Goal: Task Accomplishment & Management: Manage account settings

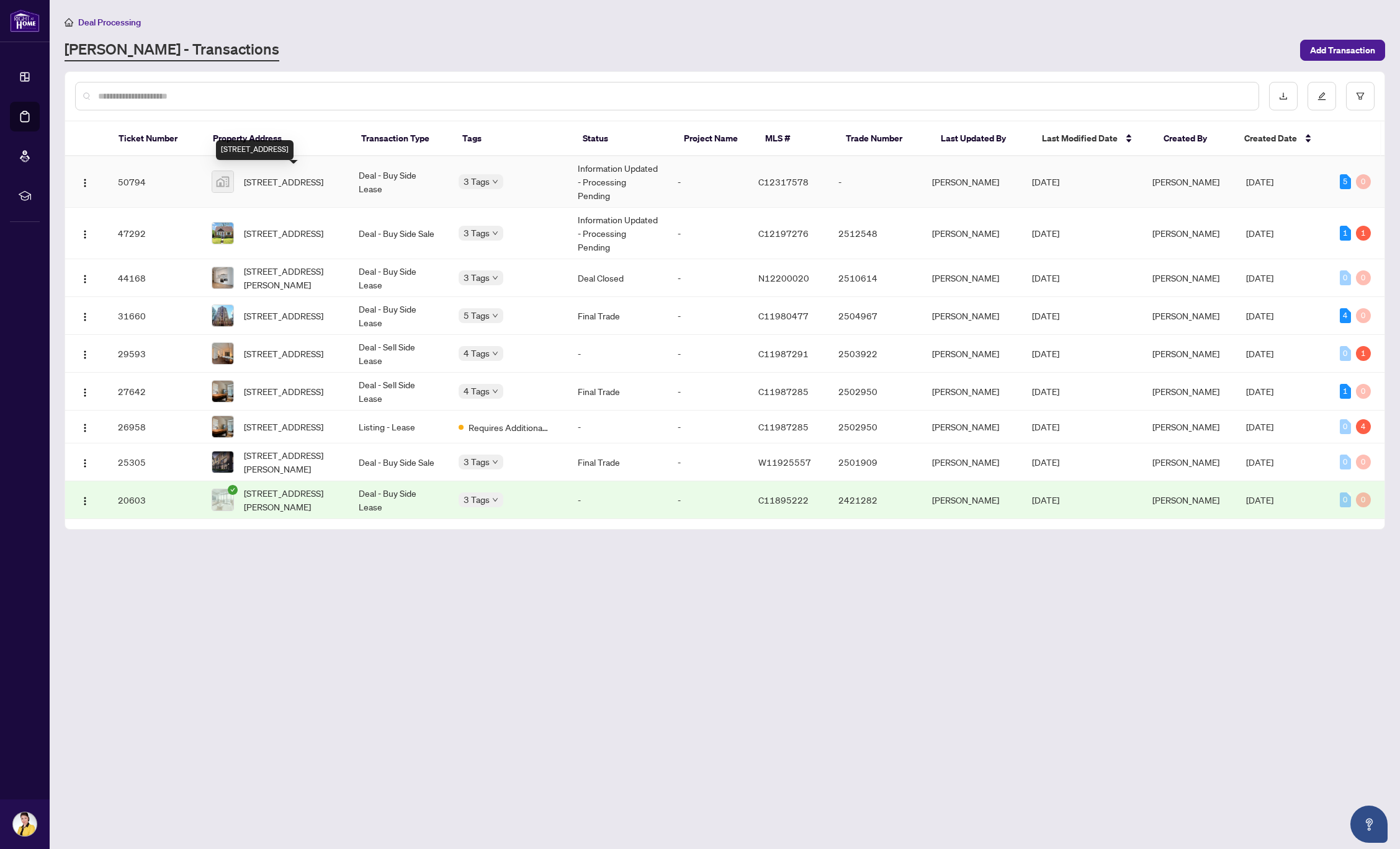
click at [263, 177] on span "[STREET_ADDRESS]" at bounding box center [284, 181] width 80 height 13
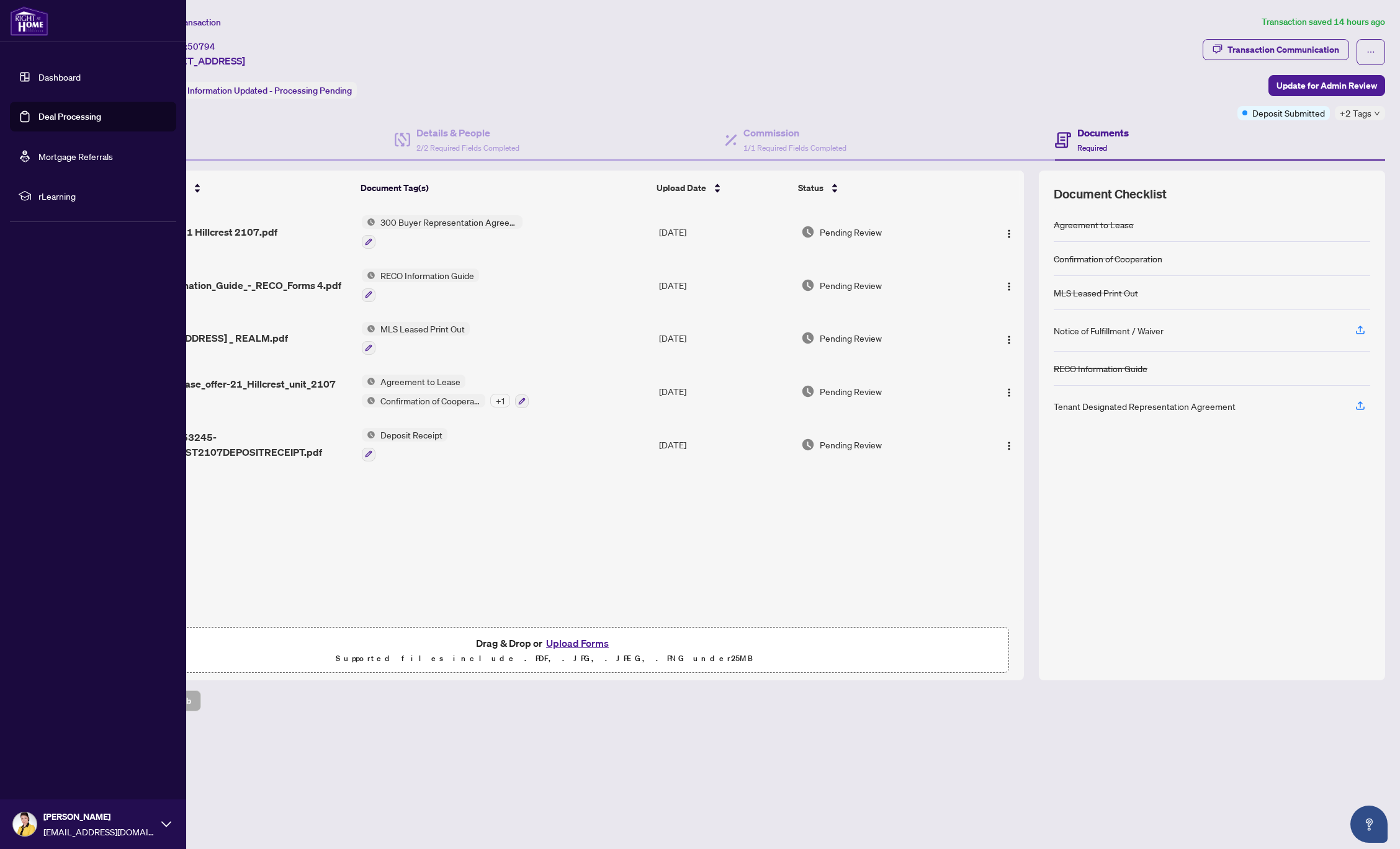
click at [85, 119] on link "Deal Processing" at bounding box center [70, 116] width 63 height 11
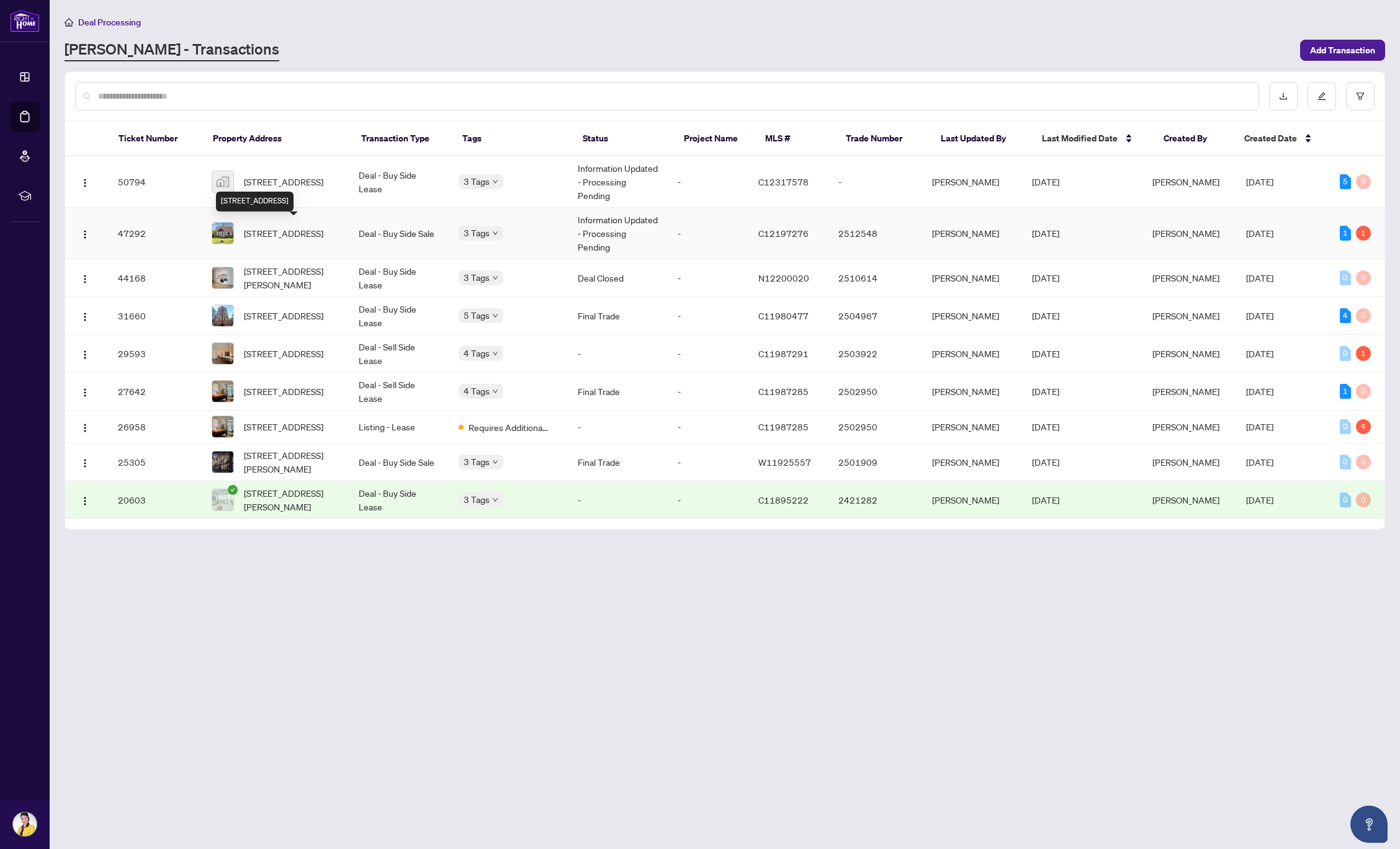
click at [281, 234] on span "[STREET_ADDRESS]" at bounding box center [284, 233] width 80 height 13
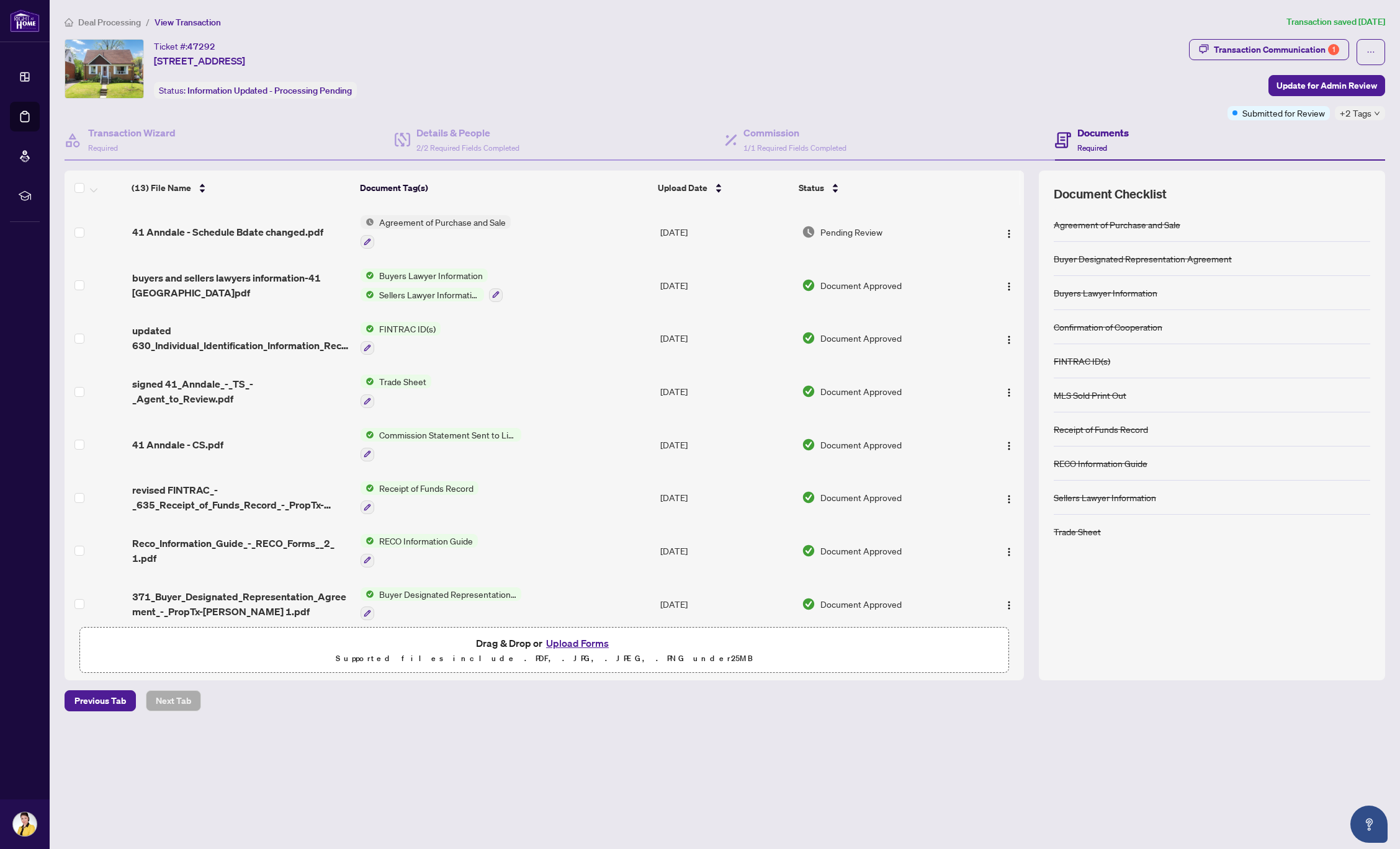
click at [889, 48] on div "Ticket #: 47292 [STREET_ADDRESS] Status: Information Updated - Processing Pendi…" at bounding box center [624, 69] width 1119 height 59
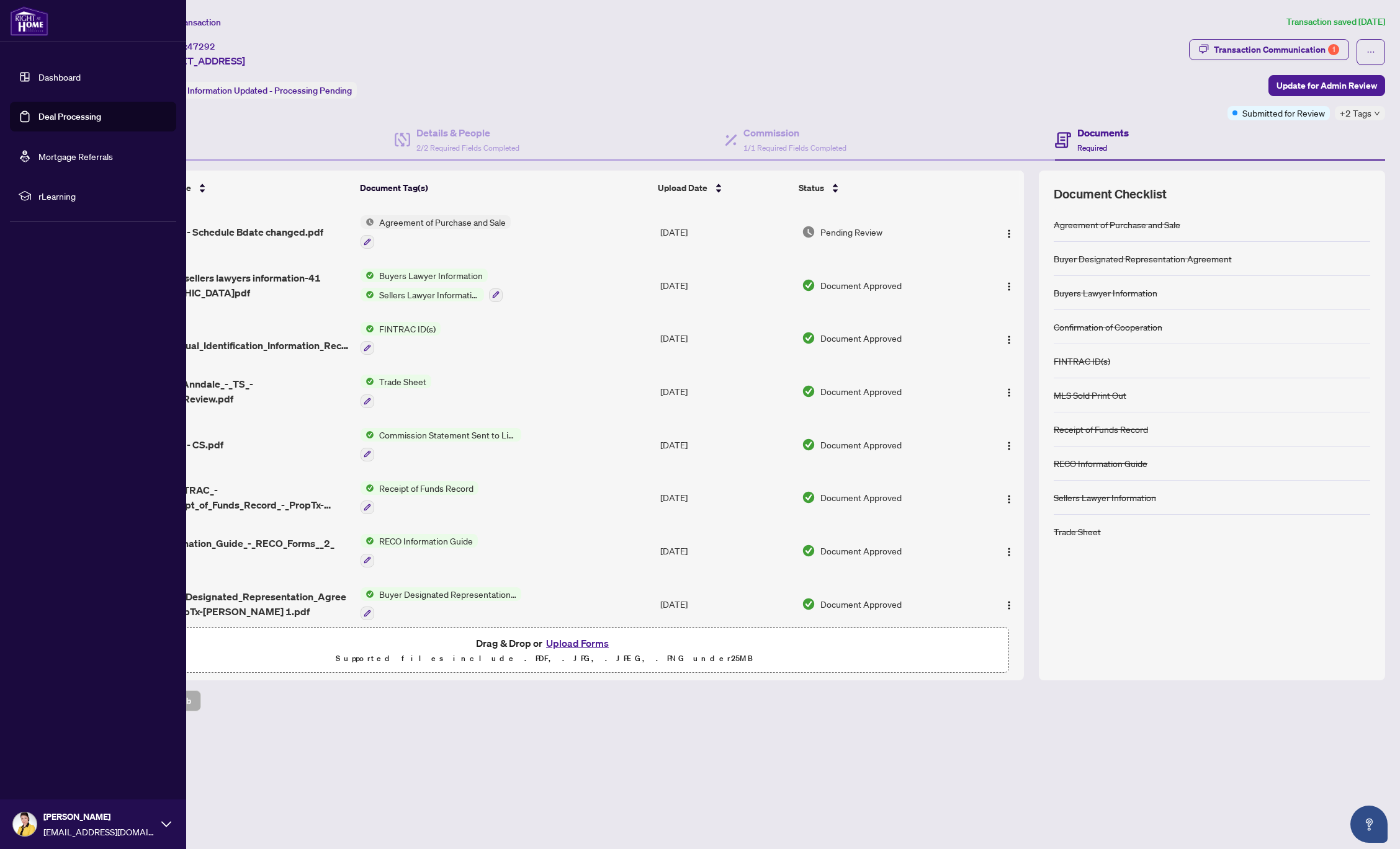
click at [65, 119] on link "Deal Processing" at bounding box center [70, 116] width 63 height 11
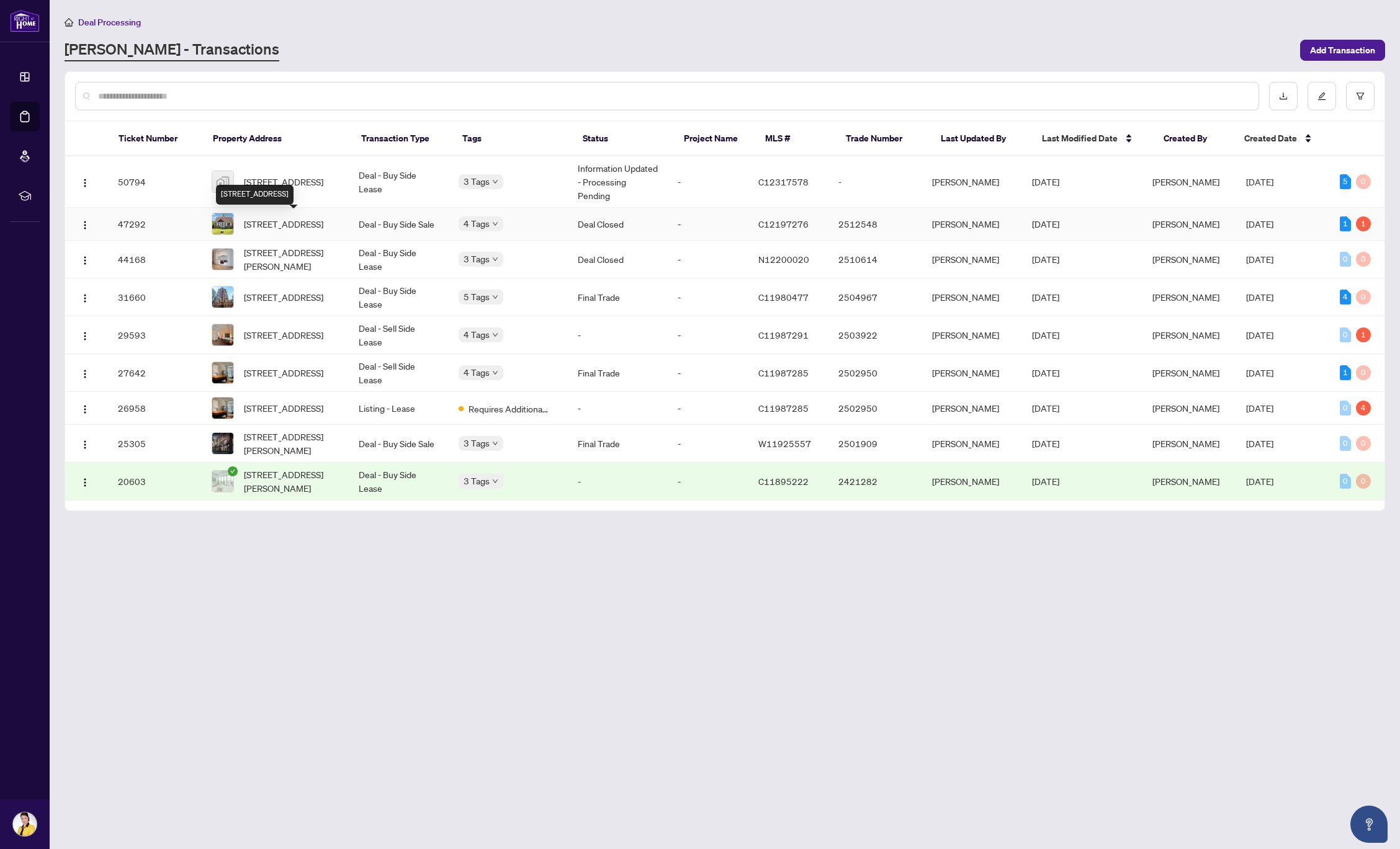
click at [281, 224] on span "[STREET_ADDRESS]" at bounding box center [284, 224] width 80 height 13
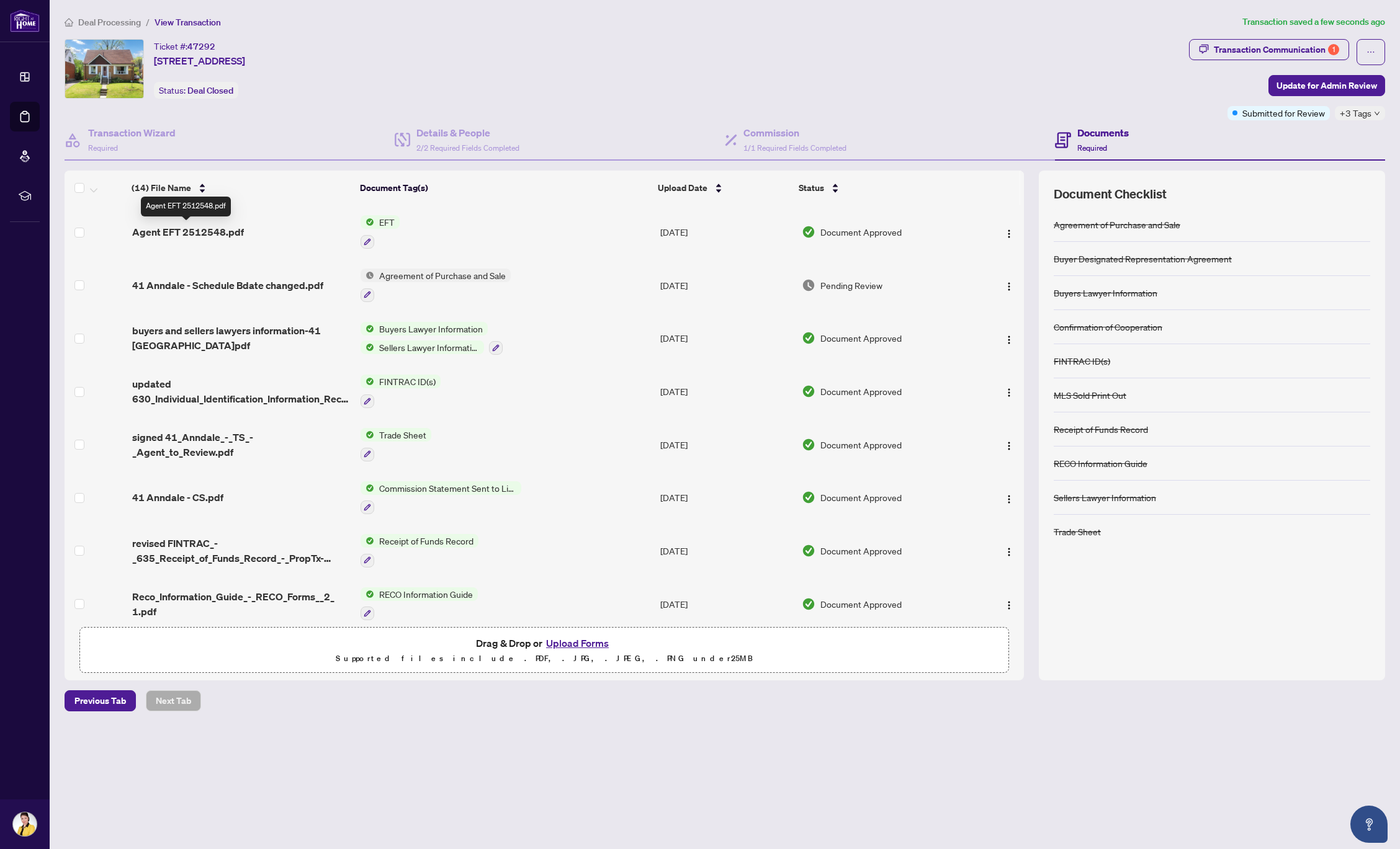
click at [214, 229] on span "Agent EFT 2512548.pdf" at bounding box center [188, 231] width 112 height 15
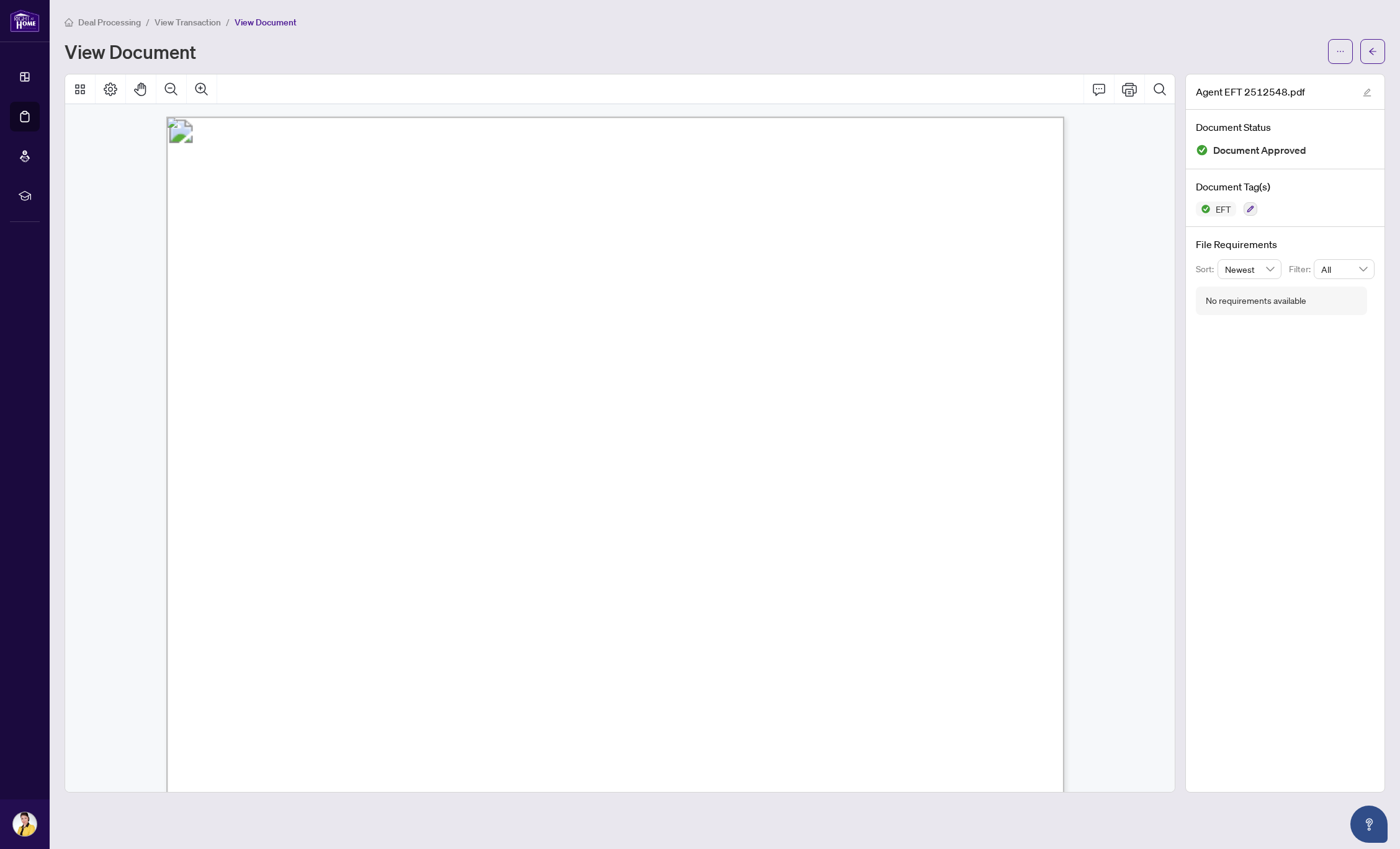
scroll to position [1, 0]
